Goal: Information Seeking & Learning: Find specific fact

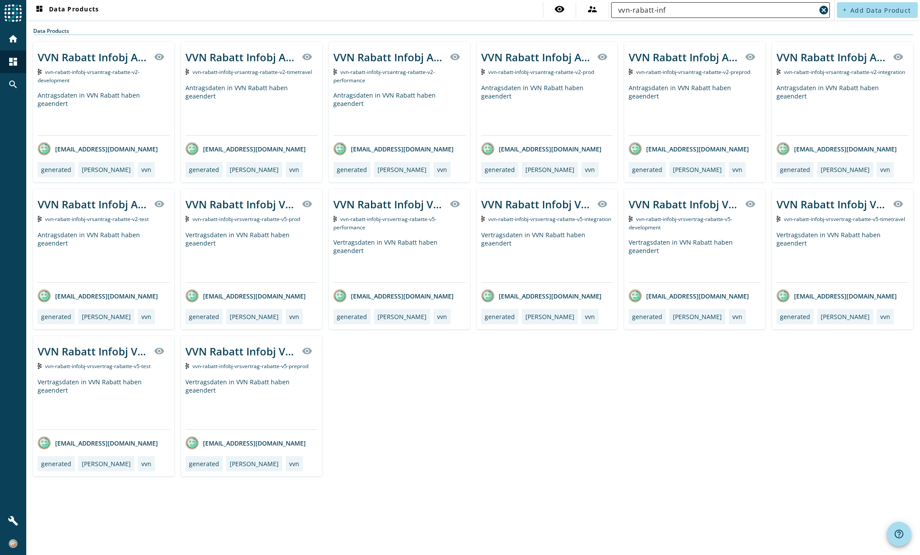
click at [639, 11] on input "vvn-rabatt-inf" at bounding box center [717, 10] width 198 height 10
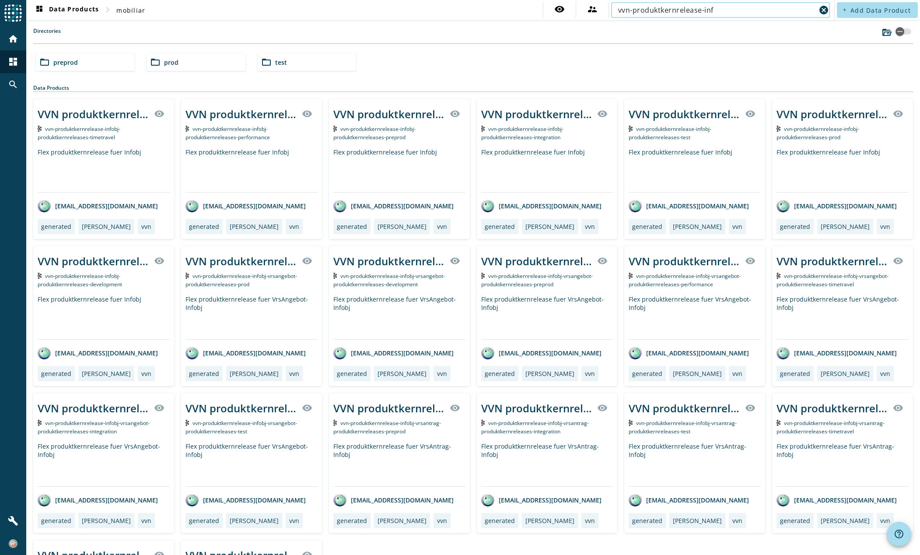
click at [735, 6] on input "vvn-produktkernrelease-inf" at bounding box center [717, 10] width 198 height 10
click at [723, 1] on nav "dashboard Data Products chevron_right mobiliar visibility supervisor_account vv…" at bounding box center [430, 10] width 808 height 20
click at [723, 8] on input "vvn-produktkernrelease-inf" at bounding box center [717, 10] width 198 height 10
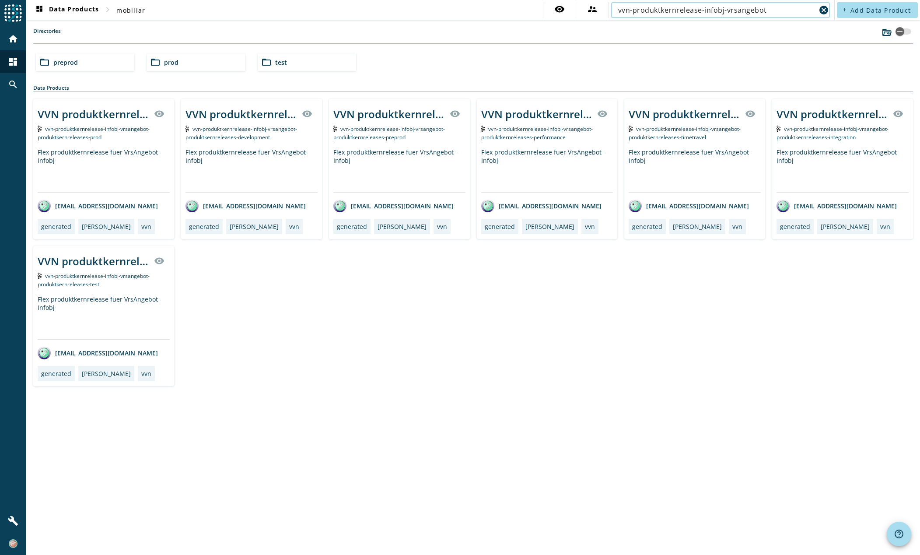
type input "vvn-produktkernrelease-infobj-vrsangebot"
click at [266, 161] on div "Flex produktkernrelease fuer VrsAngebot-Infobj" at bounding box center [251, 170] width 132 height 44
click at [95, 138] on span "vvn-produktkernrelease-infobj-vrsangebot-produktkernreleases-prod" at bounding box center [94, 133] width 112 height 16
